Goal: Information Seeking & Learning: Learn about a topic

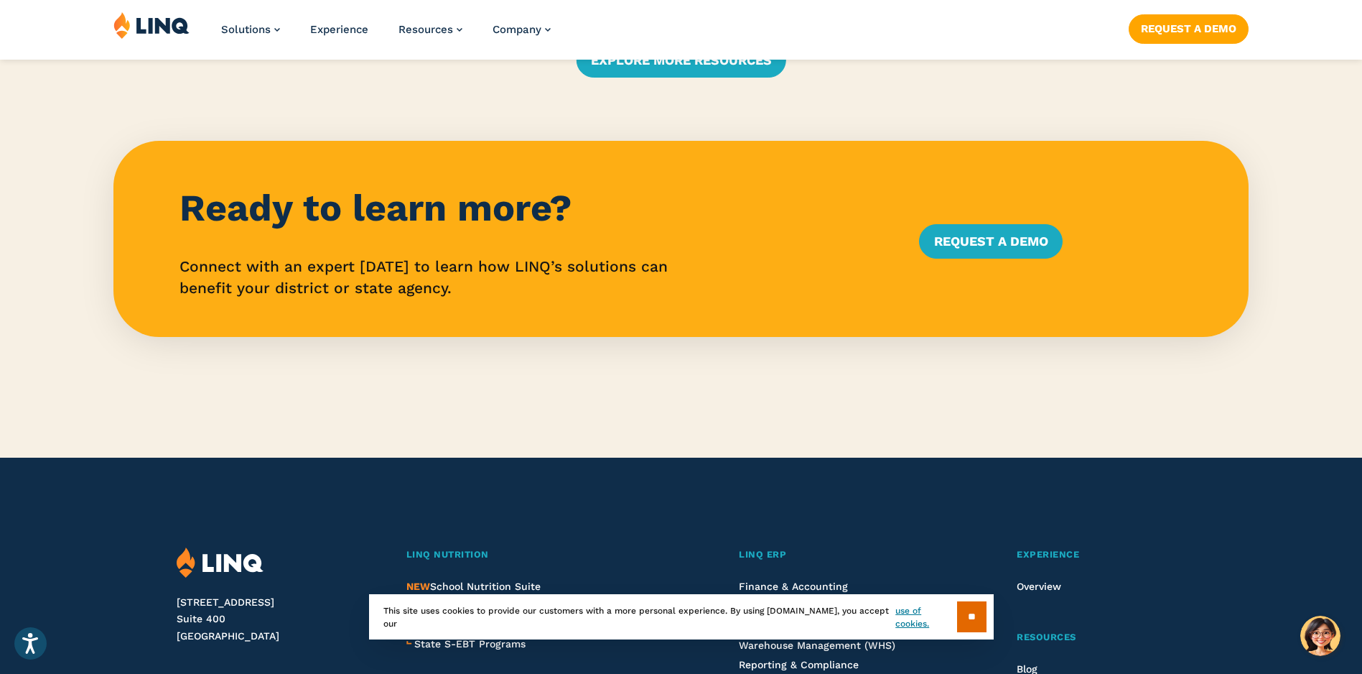
scroll to position [3663, 0]
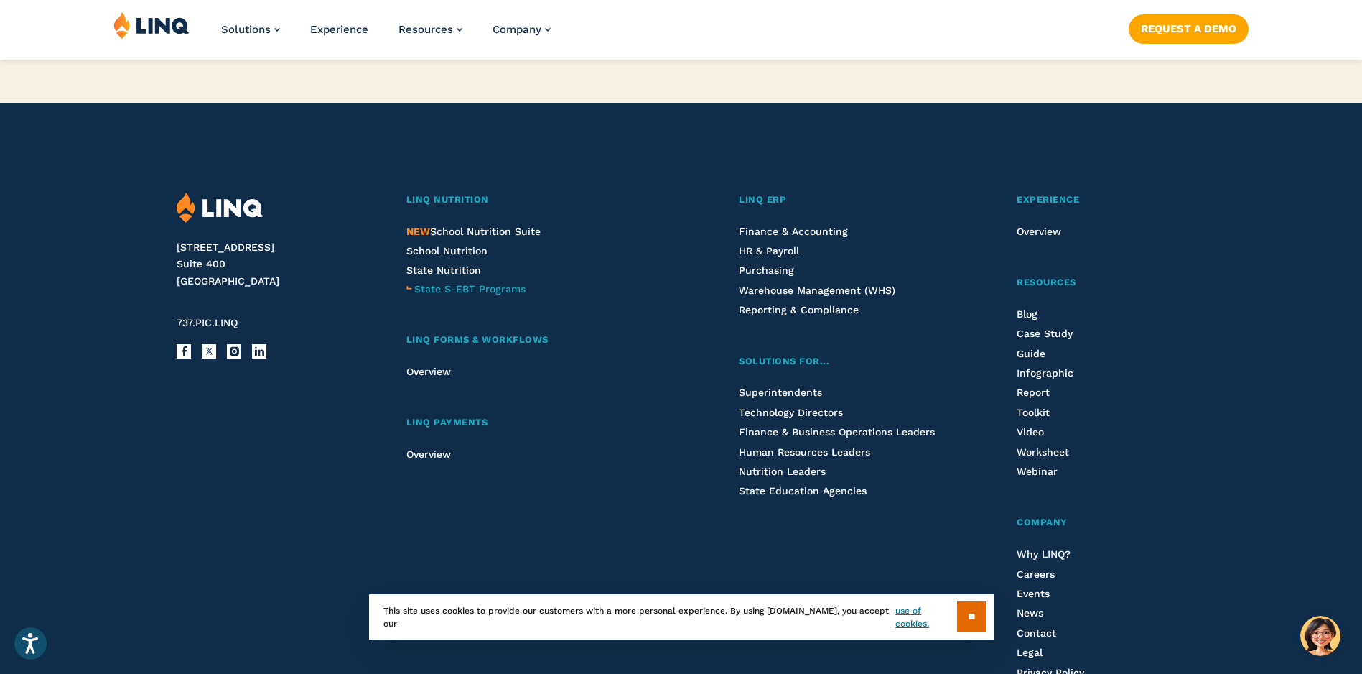
click at [462, 285] on span "State S-EBT Programs" at bounding box center [469, 288] width 111 height 11
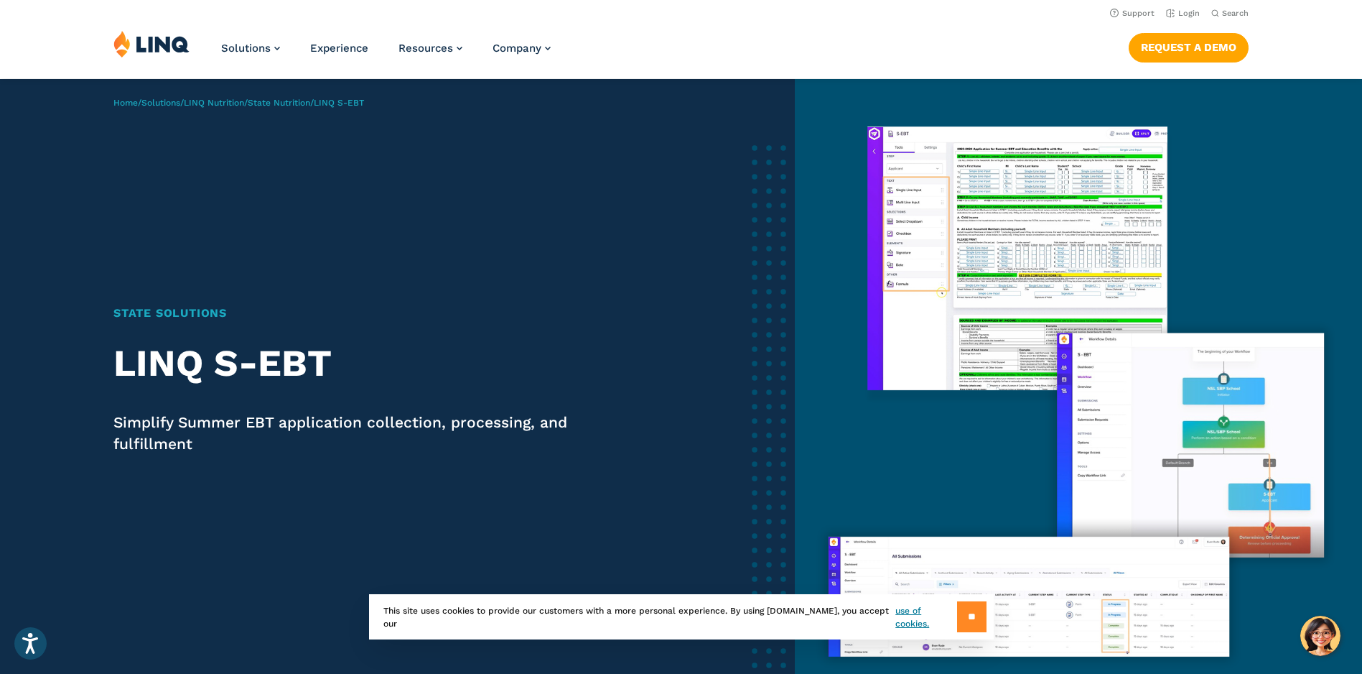
click at [967, 628] on input "**" at bounding box center [971, 616] width 29 height 31
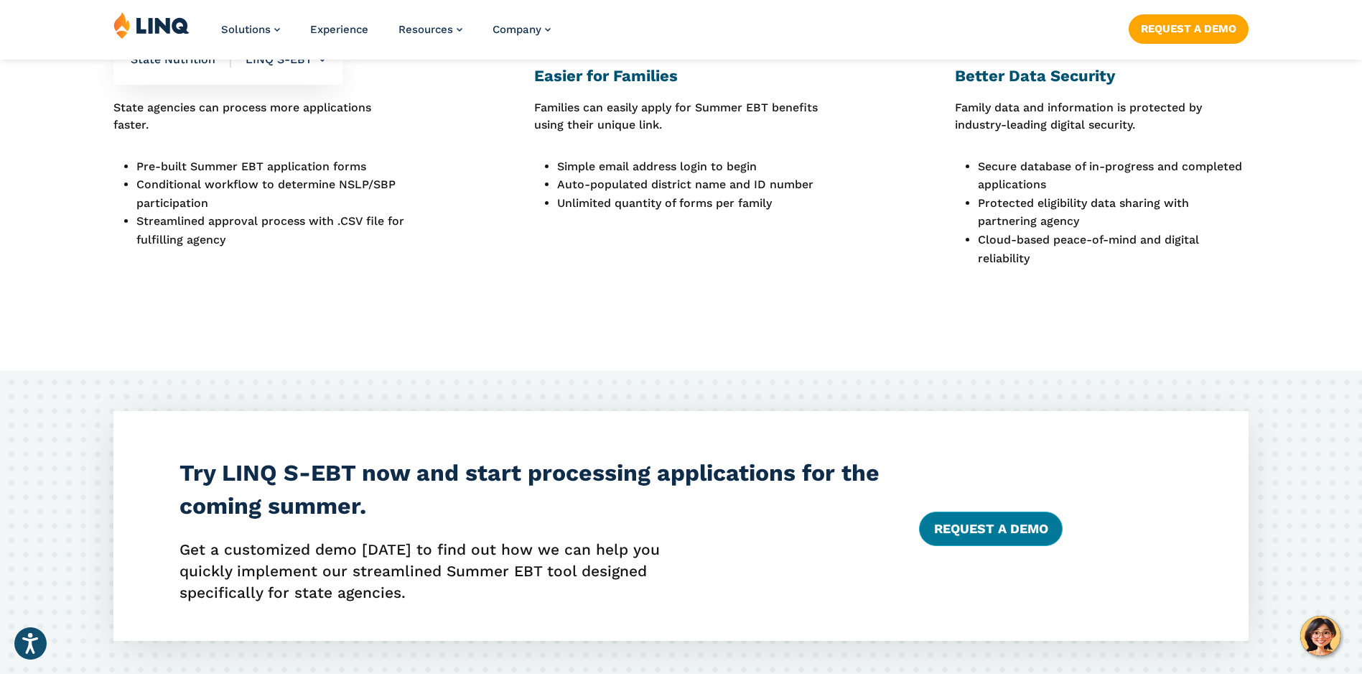
click at [967, 519] on link "Request a Demo" at bounding box center [990, 528] width 143 height 34
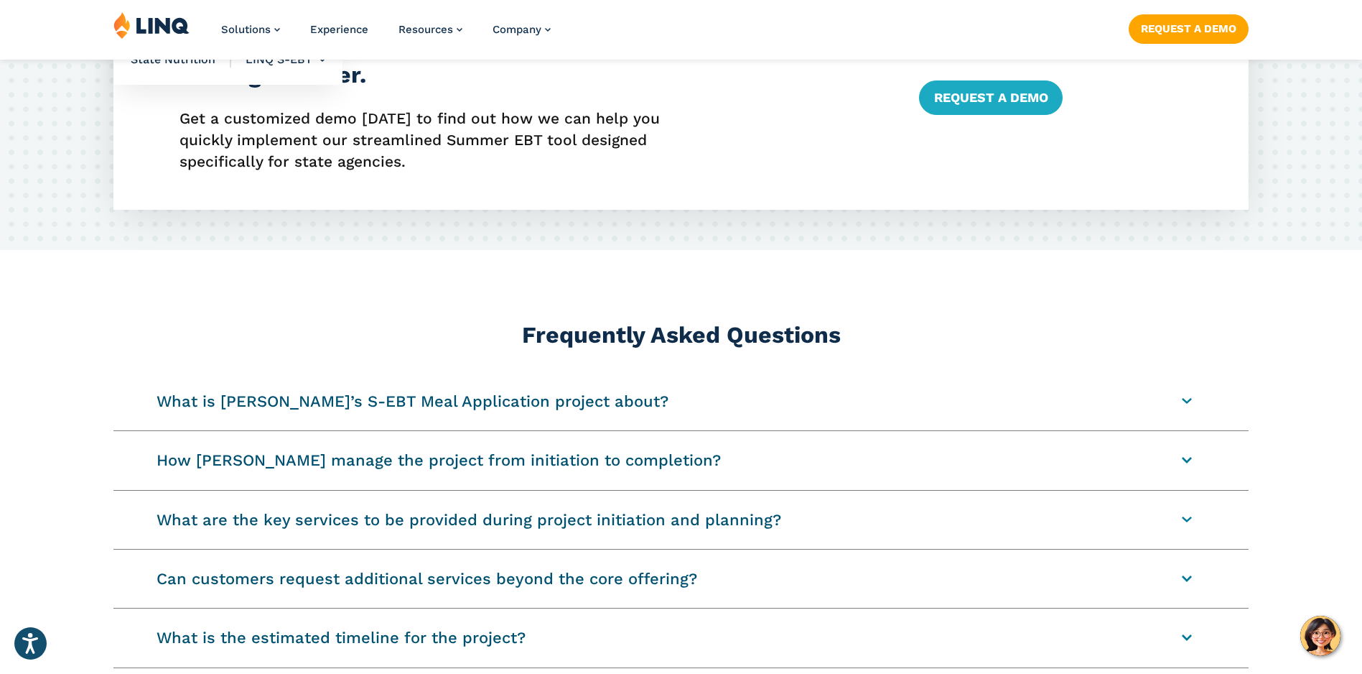
click at [478, 405] on summary "What is LINQ’s S-EBT Meal Application project about?" at bounding box center [680, 401] width 1135 height 58
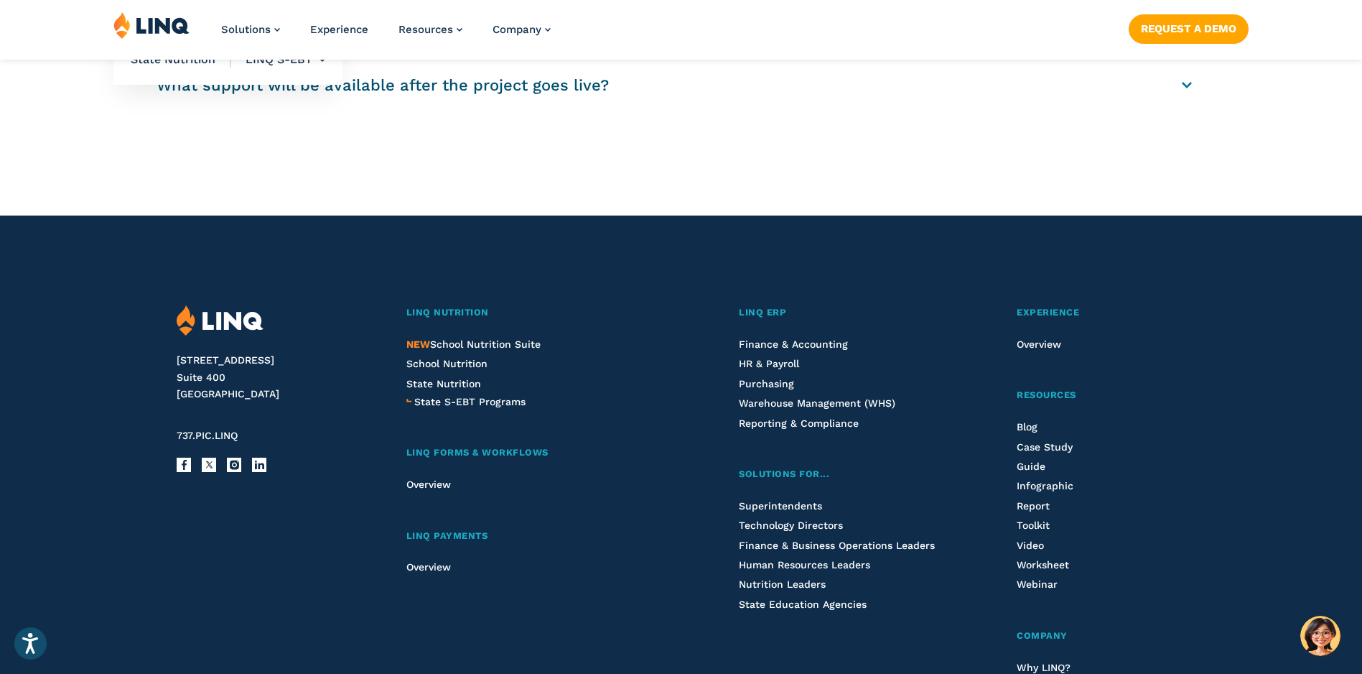
scroll to position [2585, 0]
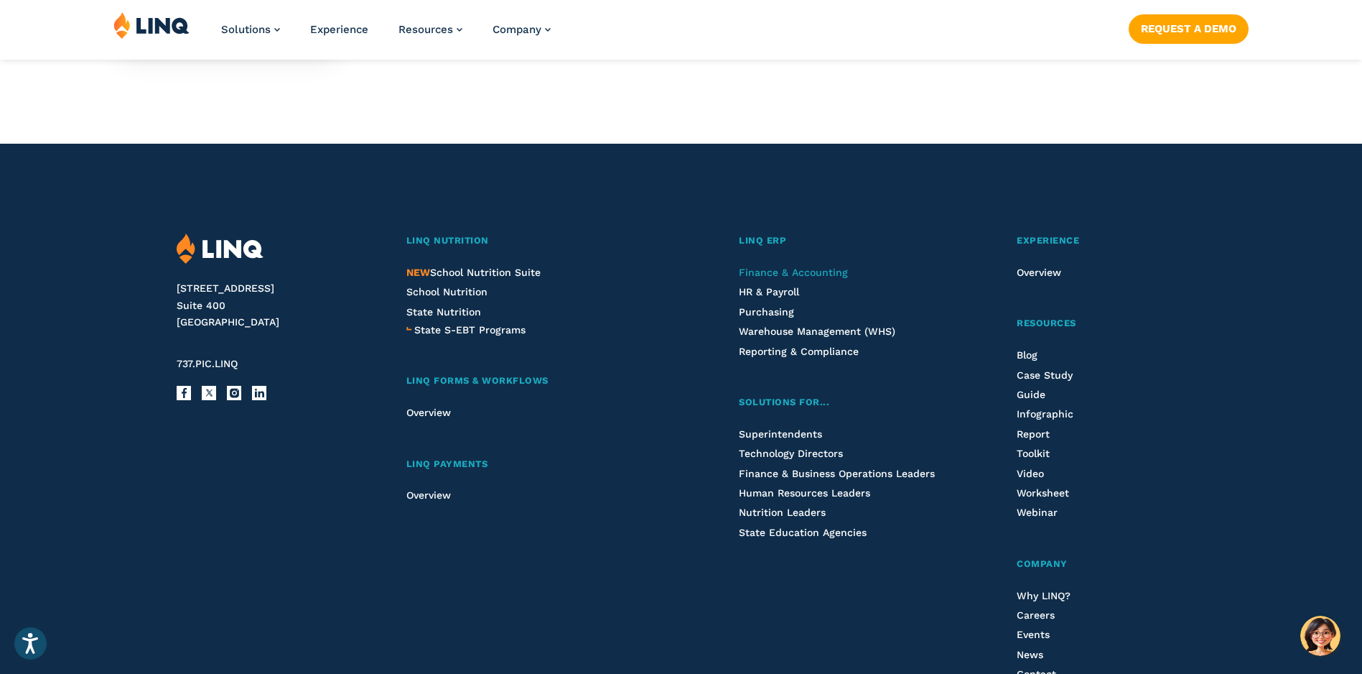
click at [762, 274] on span "Finance & Accounting" at bounding box center [793, 271] width 109 height 11
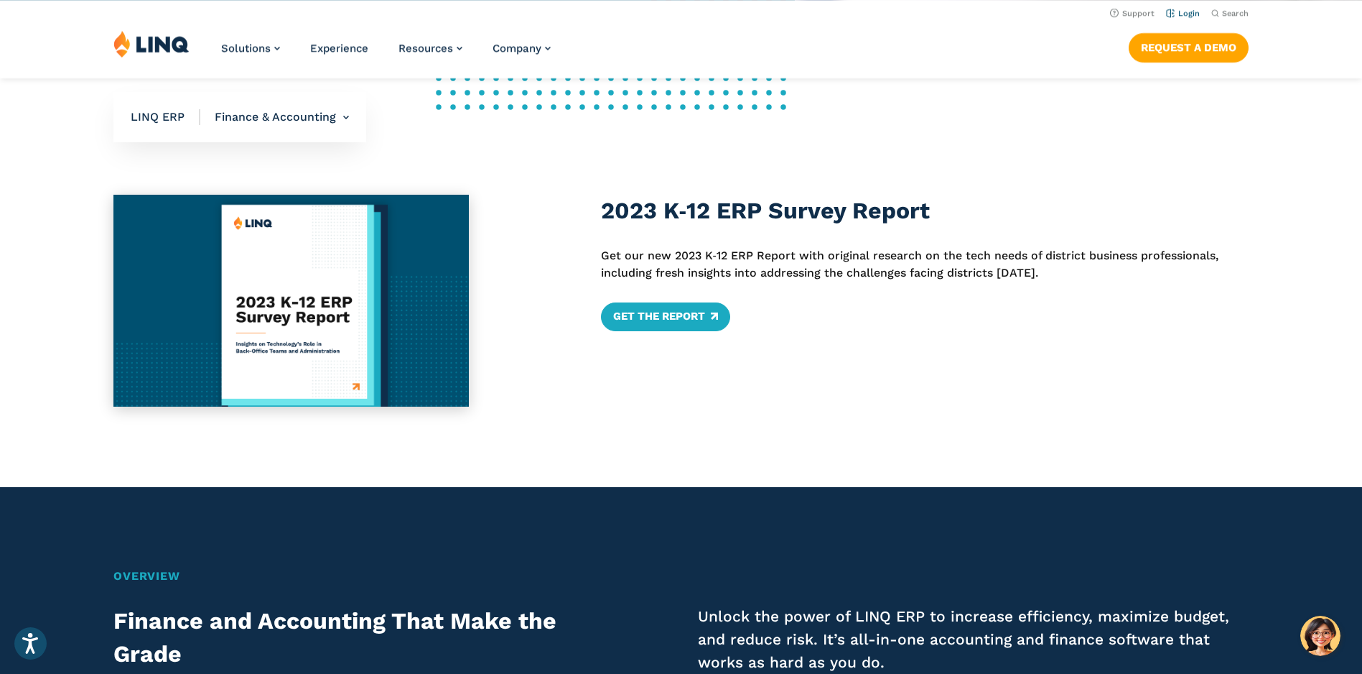
scroll to position [525, 0]
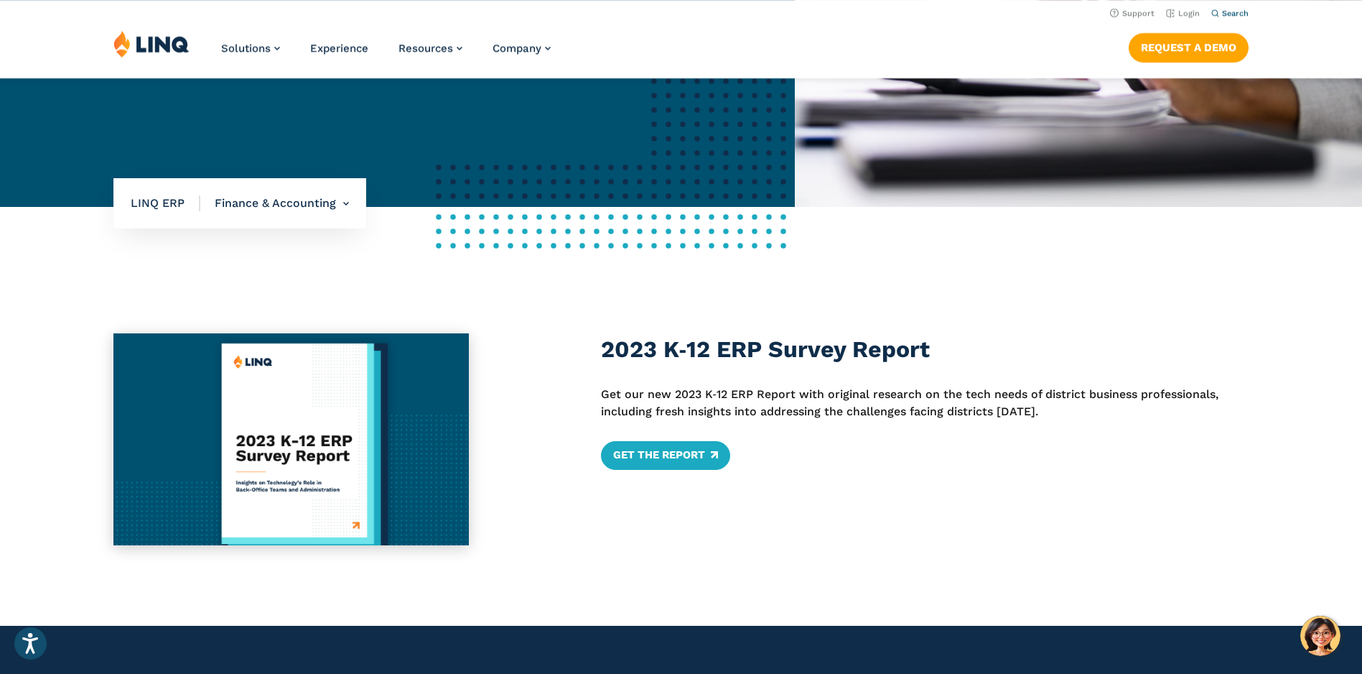
click at [1219, 11] on icon "Open Search Bar" at bounding box center [1216, 13] width 8 height 8
click at [1007, 37] on form "Search for:" at bounding box center [1101, 47] width 294 height 39
click at [1117, 50] on input "Search for:" at bounding box center [1102, 48] width 260 height 15
type input "**********"
click at [1231, 39] on button "Submit Search" at bounding box center [1231, 39] width 1 height 1
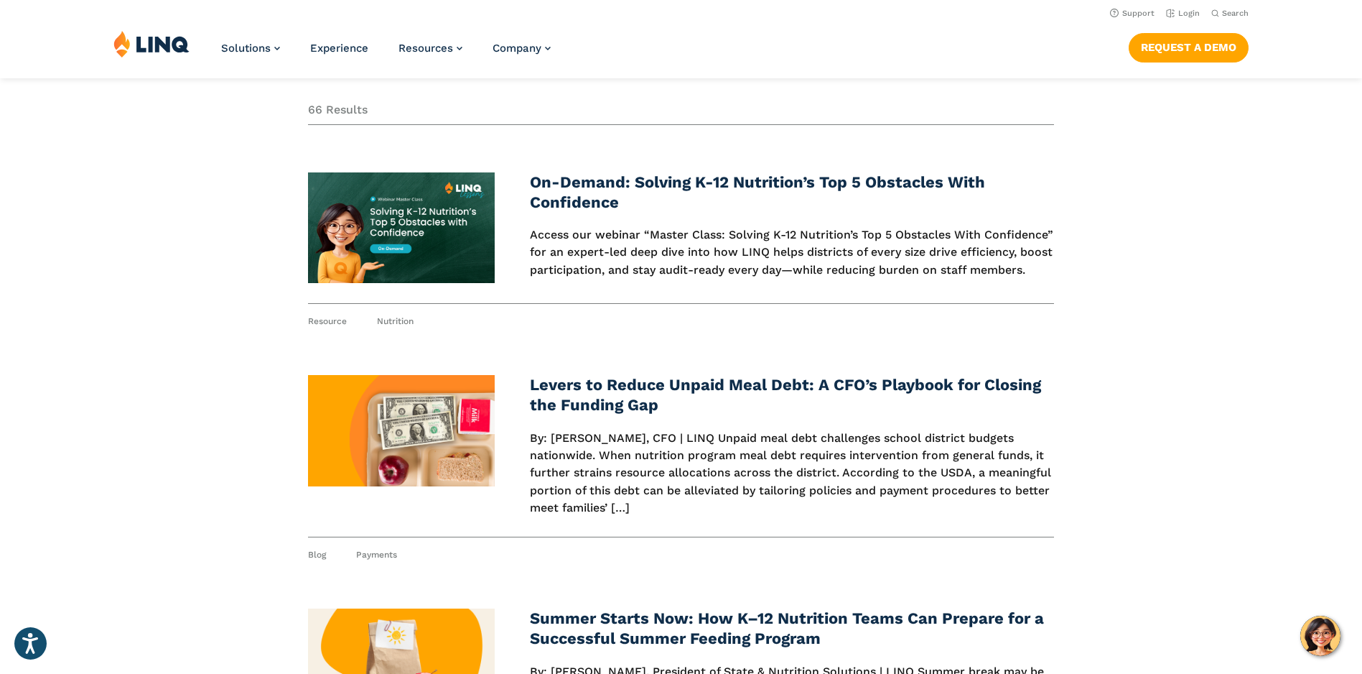
scroll to position [211, 0]
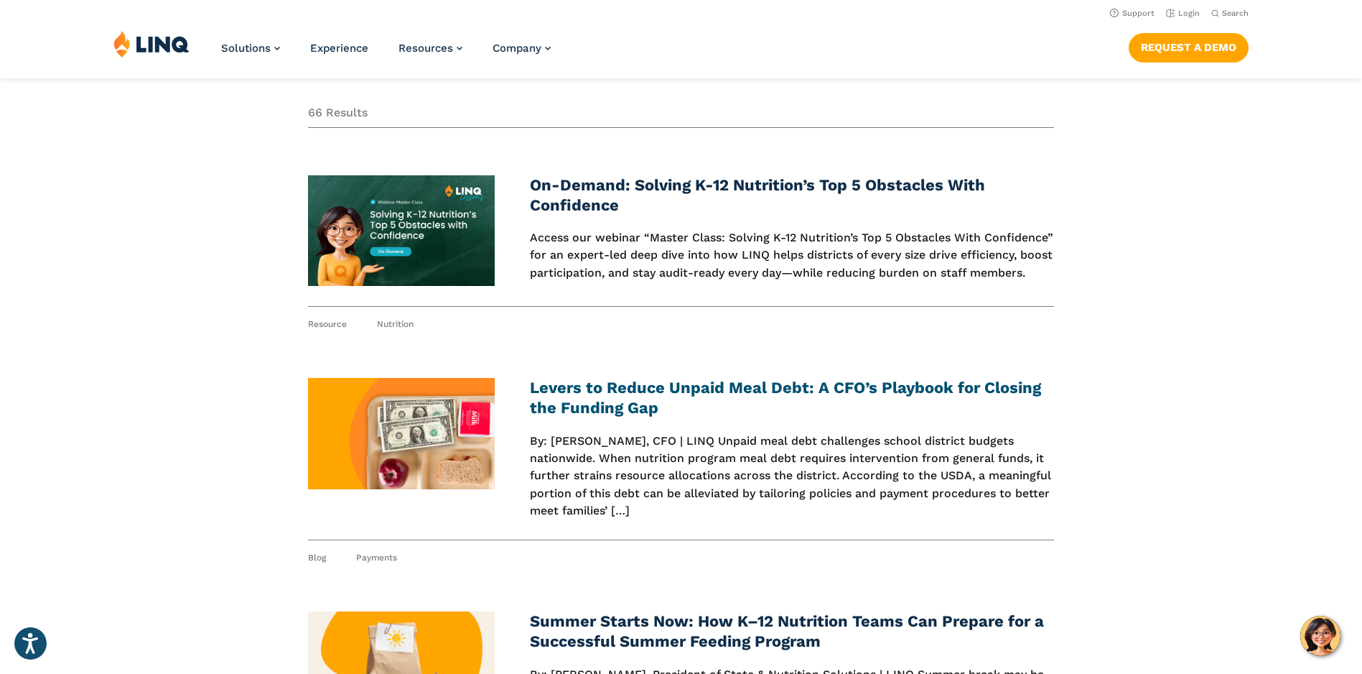
click at [712, 403] on link "Levers to Reduce Unpaid Meal Debt: A CFO’s Playbook for Closing the Funding Gap" at bounding box center [785, 397] width 511 height 38
